Goal: Transaction & Acquisition: Subscribe to service/newsletter

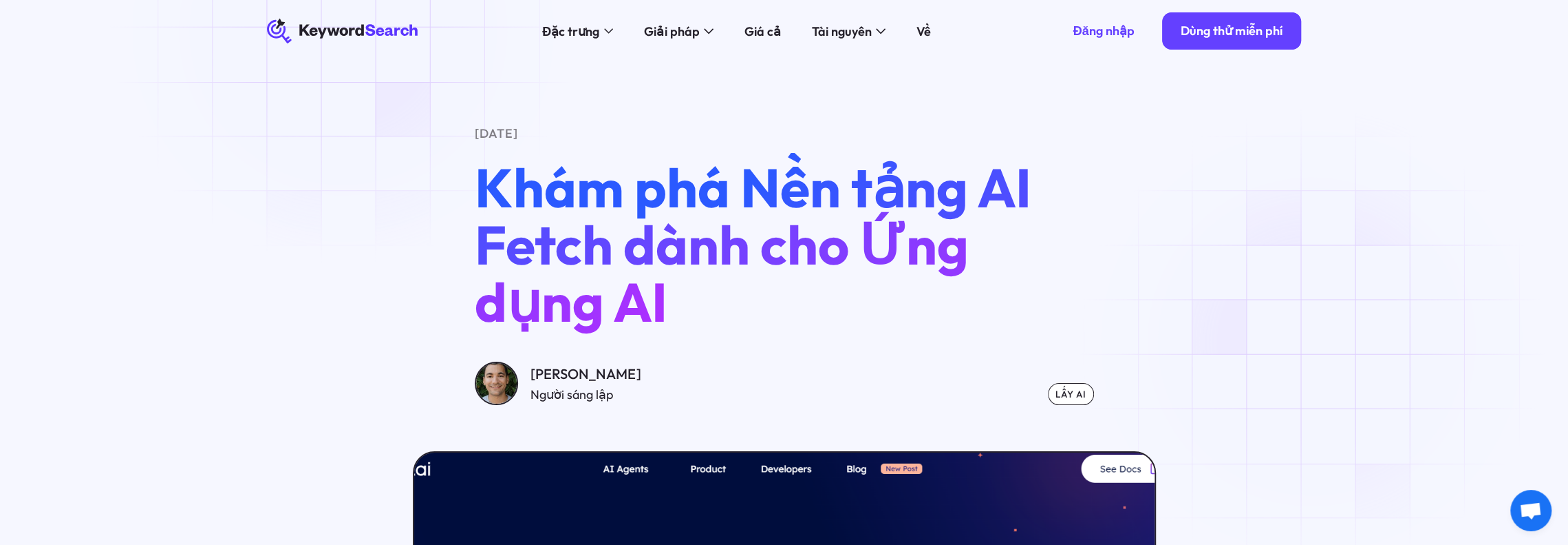
click at [346, 31] on icon at bounding box center [336, 31] width 54 height 13
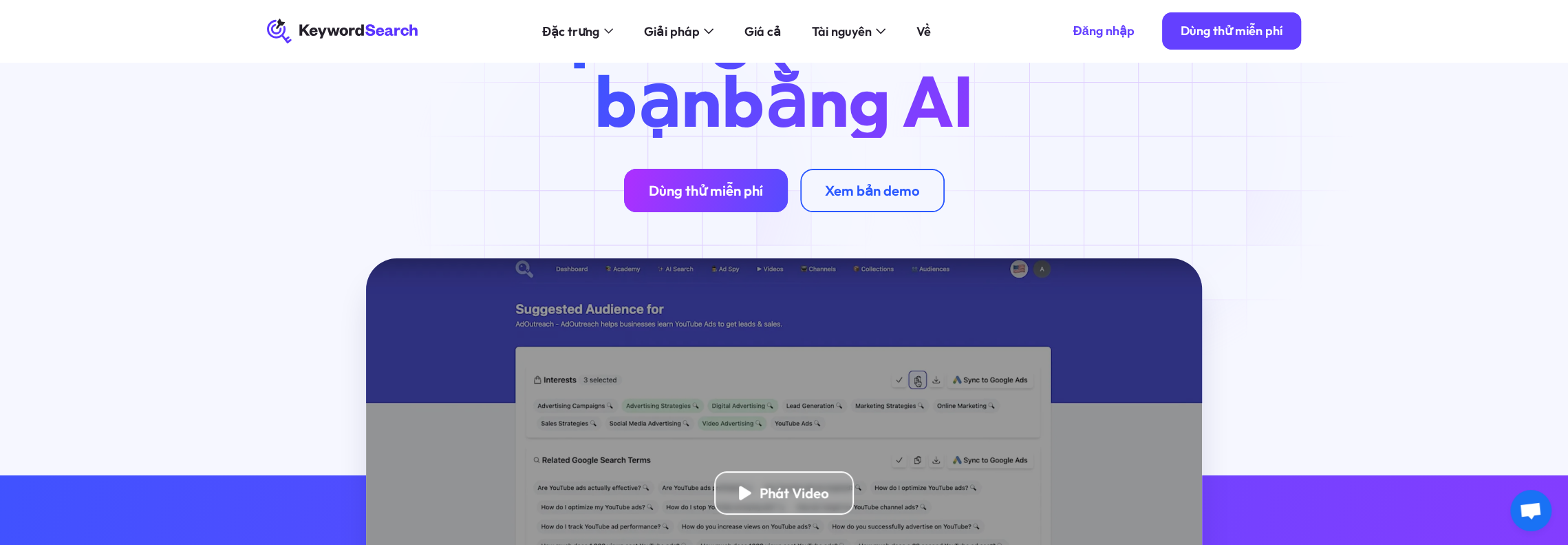
scroll to position [138, 0]
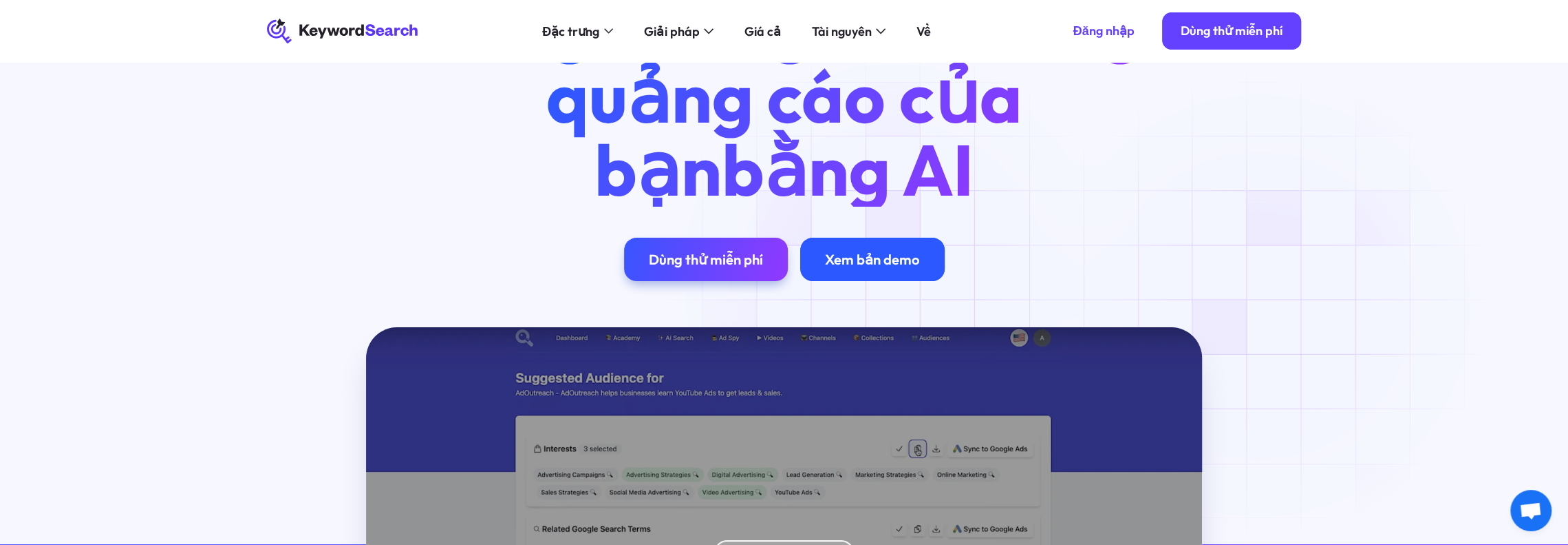
click at [899, 275] on div "Xem bản demo" at bounding box center [872, 259] width 144 height 43
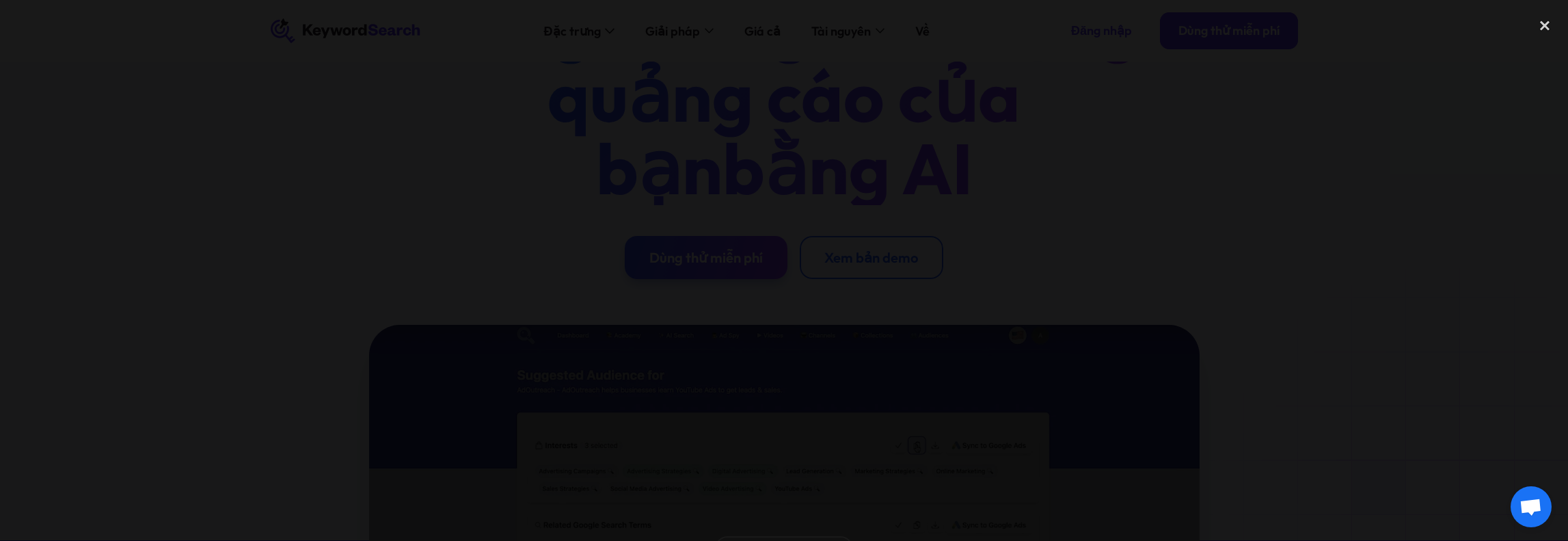
click at [1392, 100] on div at bounding box center [784, 270] width 1568 height 518
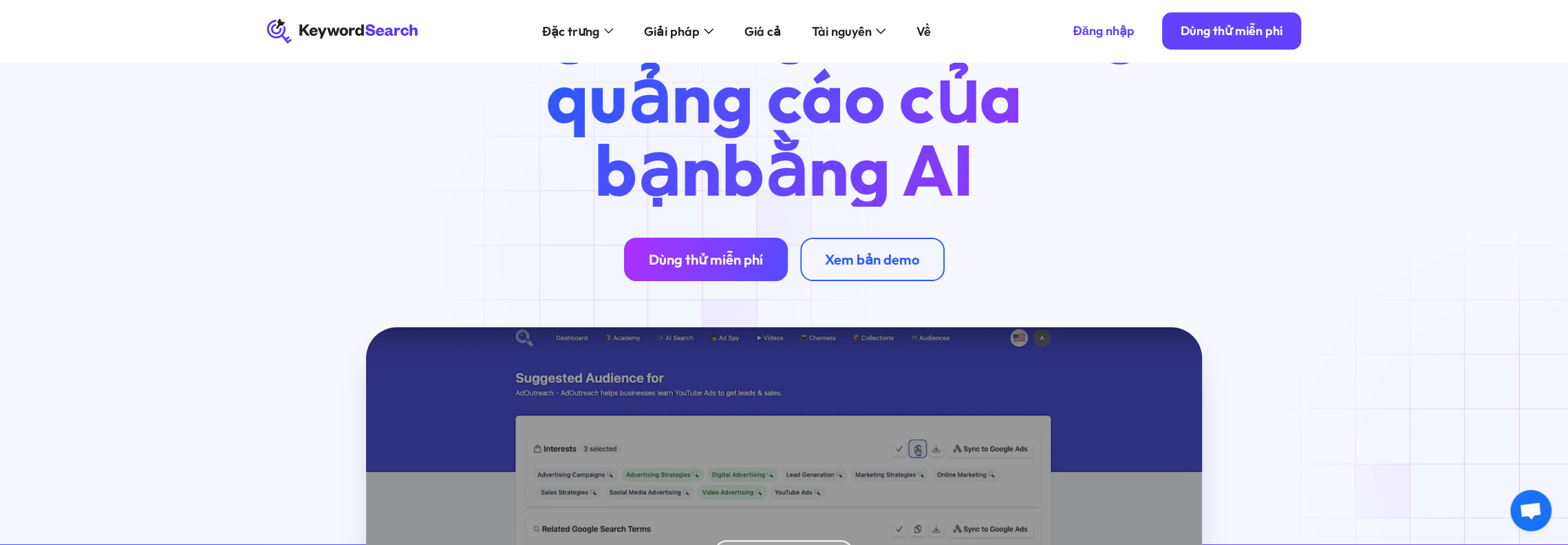
click at [658, 254] on font "Dùng thử miễn phí" at bounding box center [706, 259] width 114 height 17
